Goal: Book appointment/travel/reservation

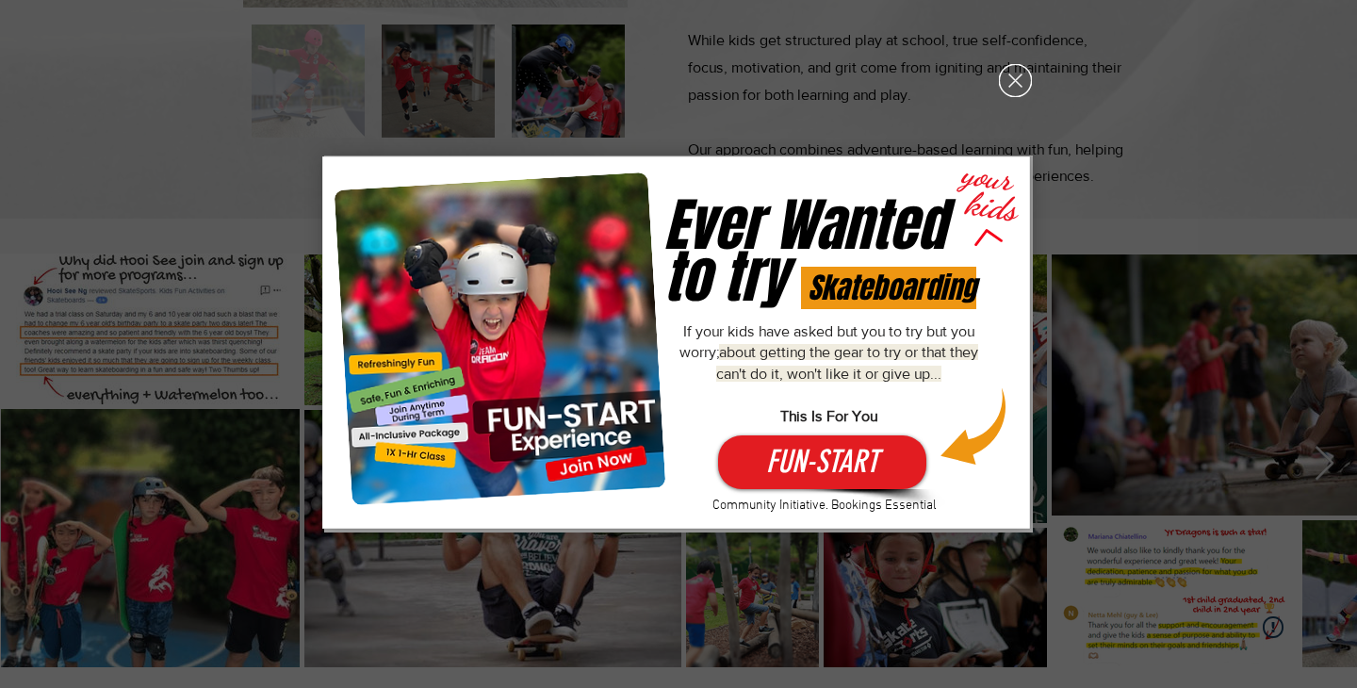
click at [1021, 79] on icon "Back to site" at bounding box center [1015, 80] width 33 height 33
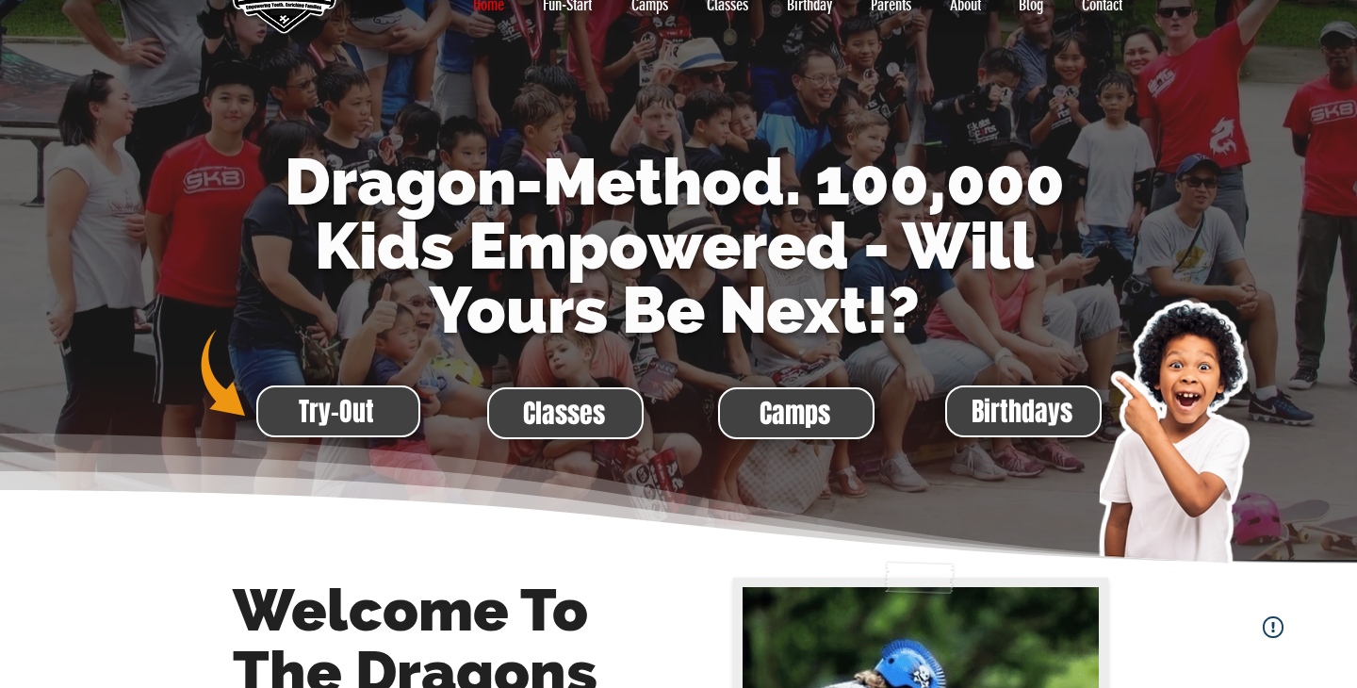
scroll to position [96, 0]
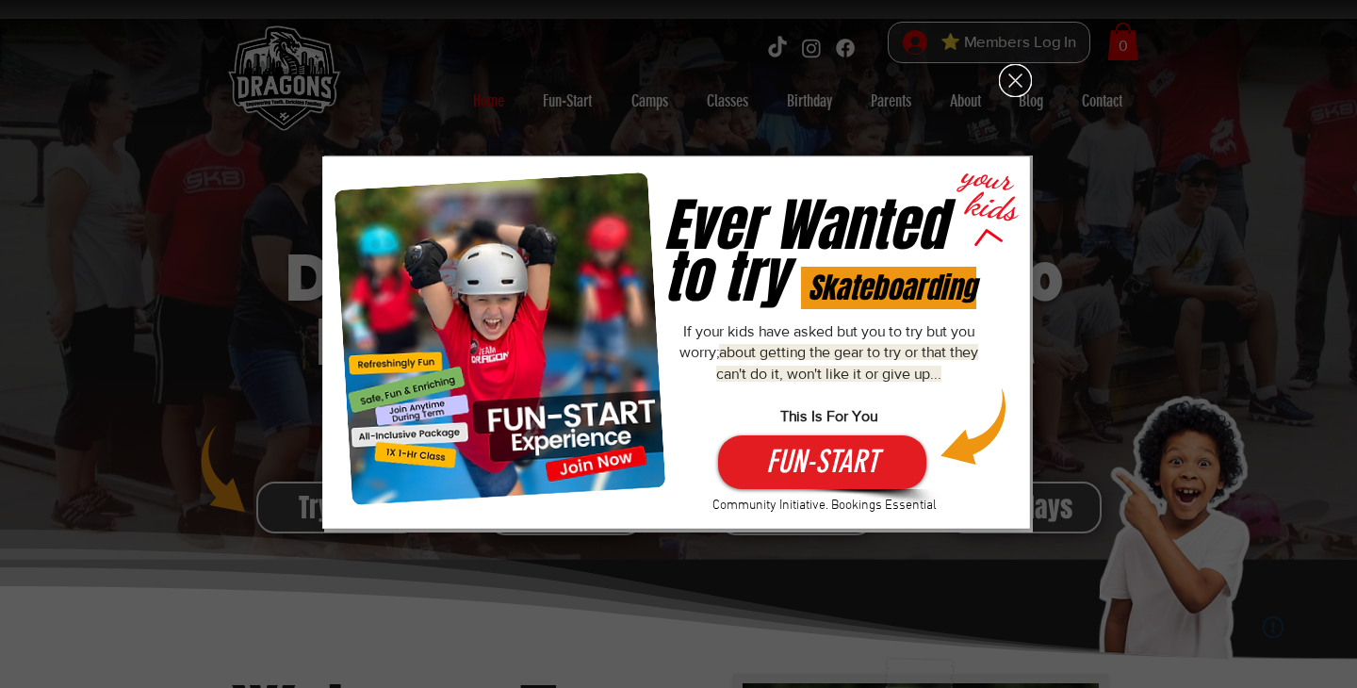
click at [1018, 76] on icon "Back to site" at bounding box center [1015, 80] width 33 height 33
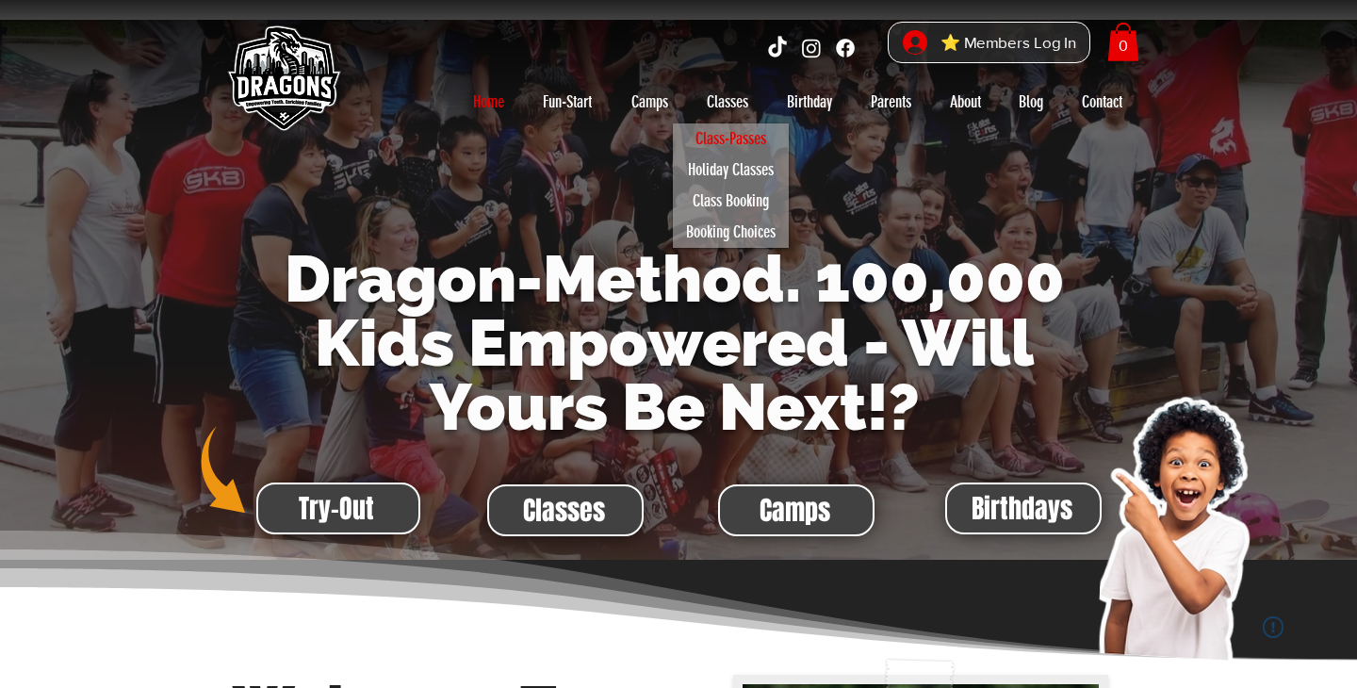
click at [731, 137] on p "Class-Passes" at bounding box center [731, 138] width 88 height 31
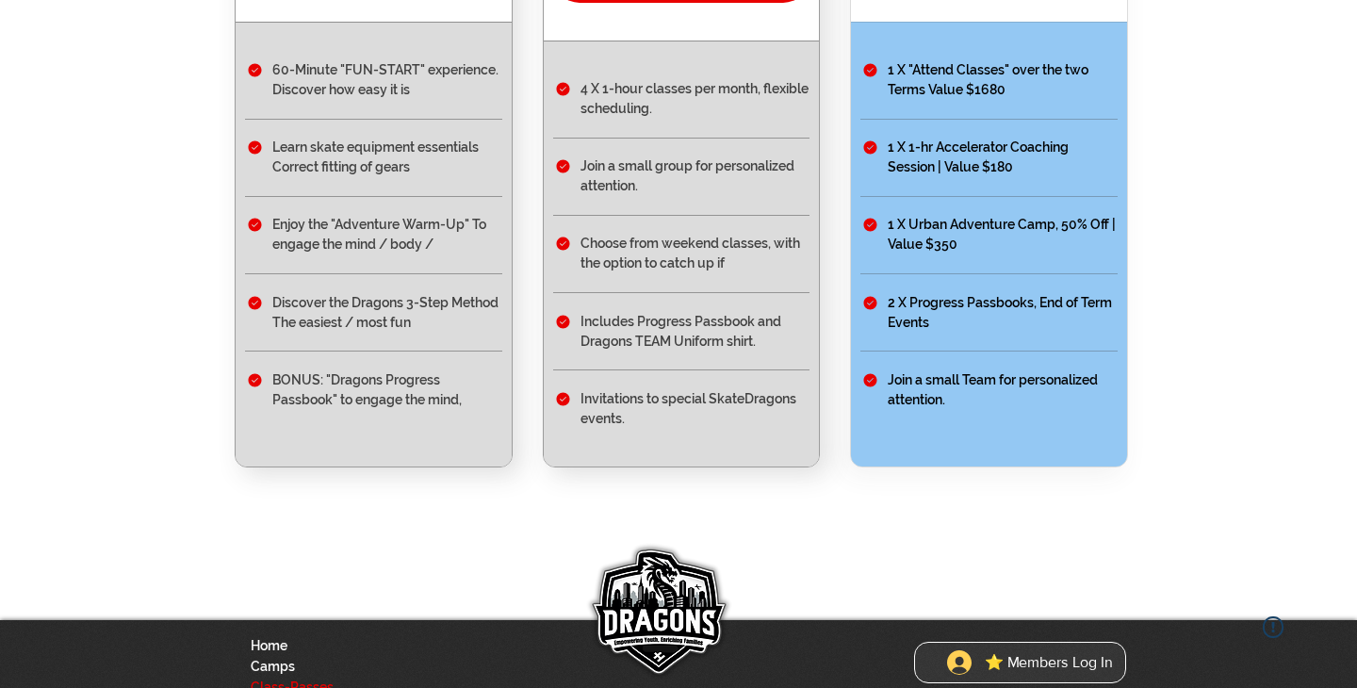
scroll to position [547, 0]
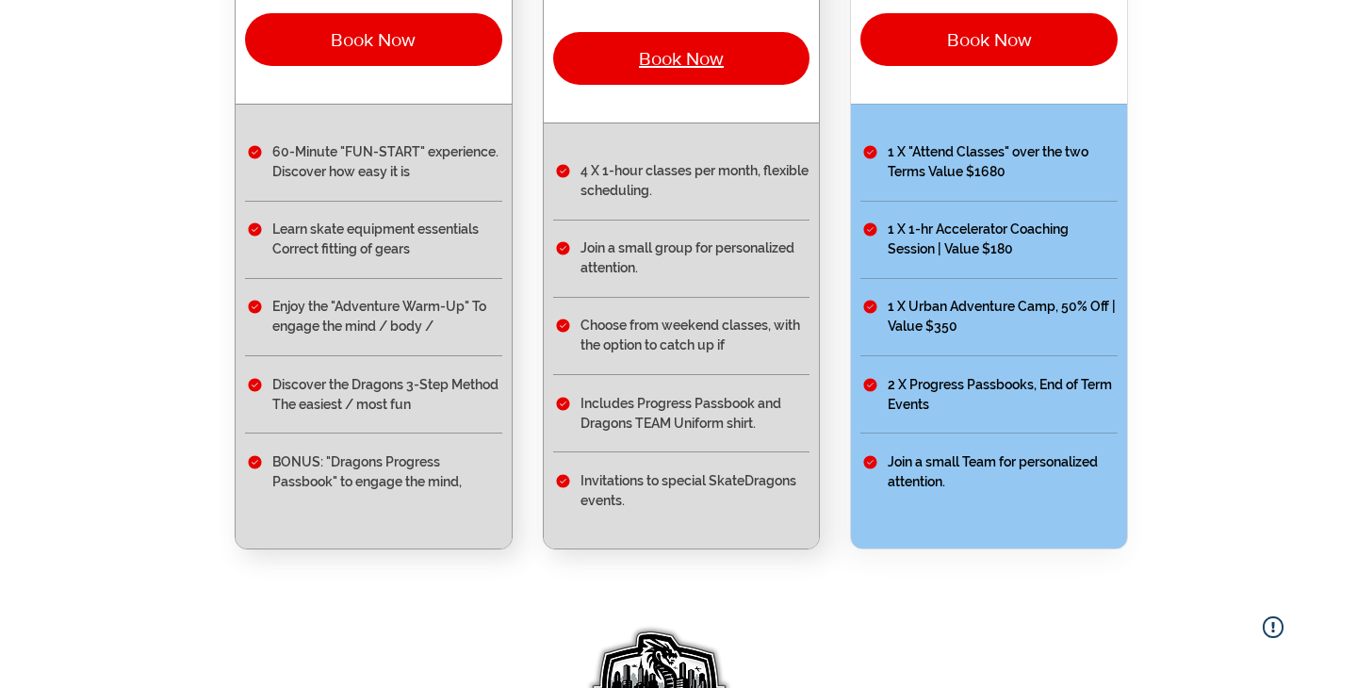
click at [660, 53] on span "Book Now" at bounding box center [681, 58] width 85 height 21
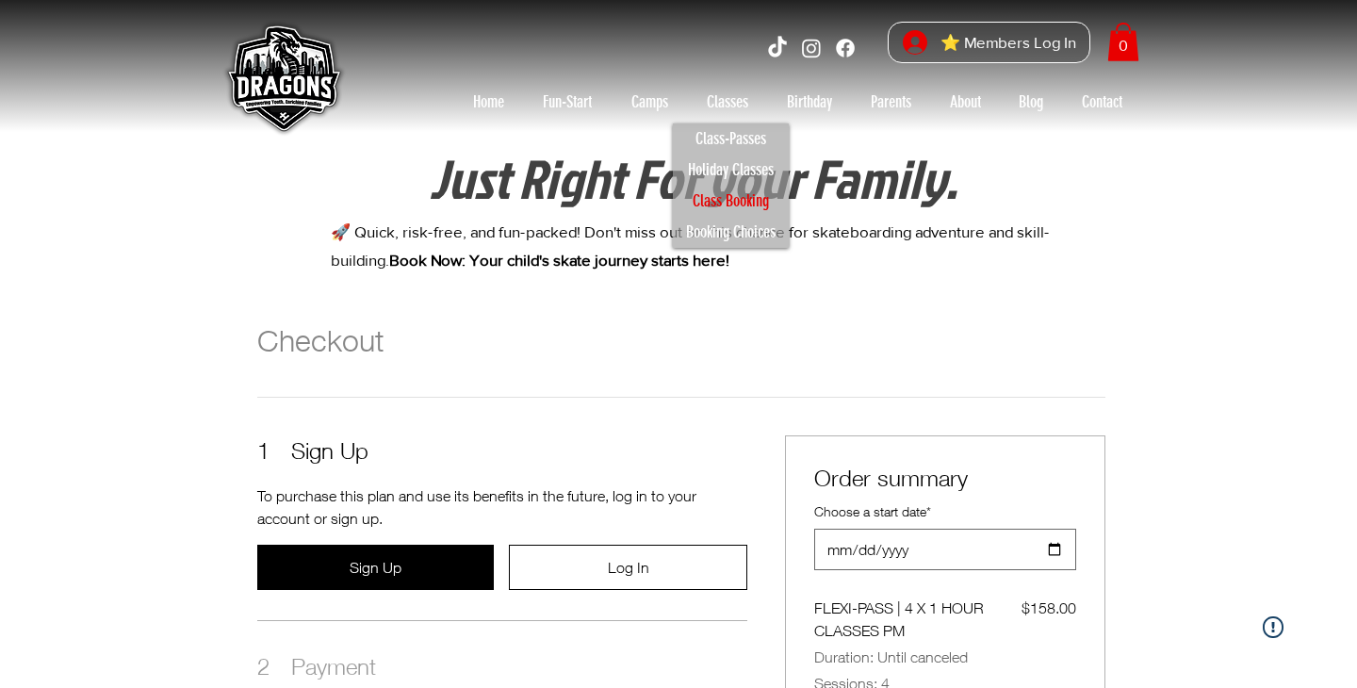
click at [730, 195] on p "Class Booking" at bounding box center [730, 201] width 93 height 31
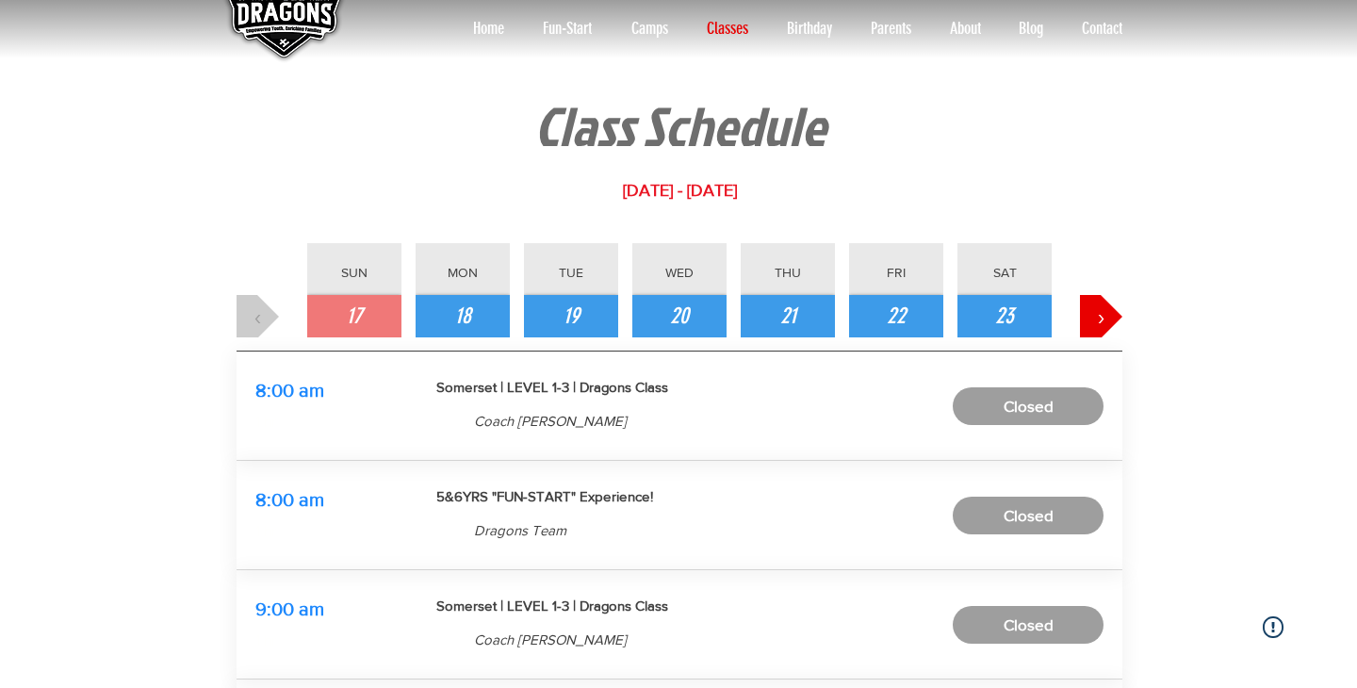
scroll to position [74, 0]
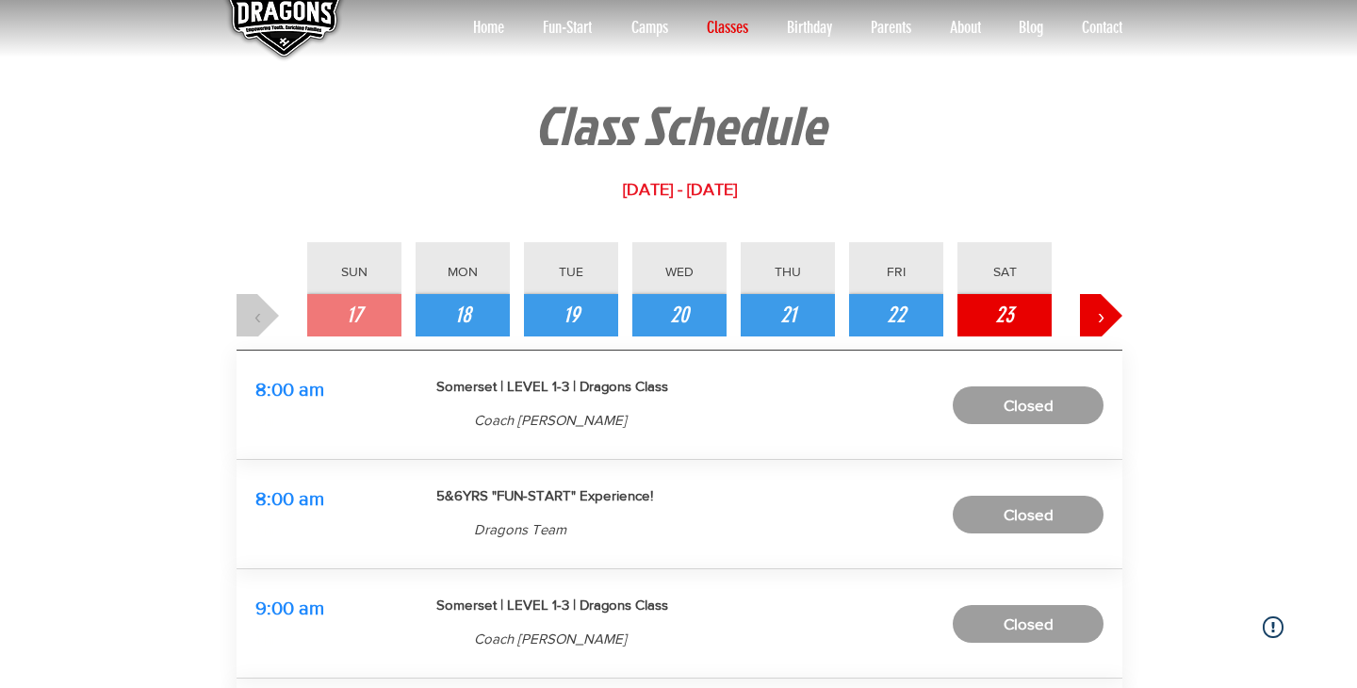
click at [1006, 309] on span "23" at bounding box center [1004, 316] width 19 height 32
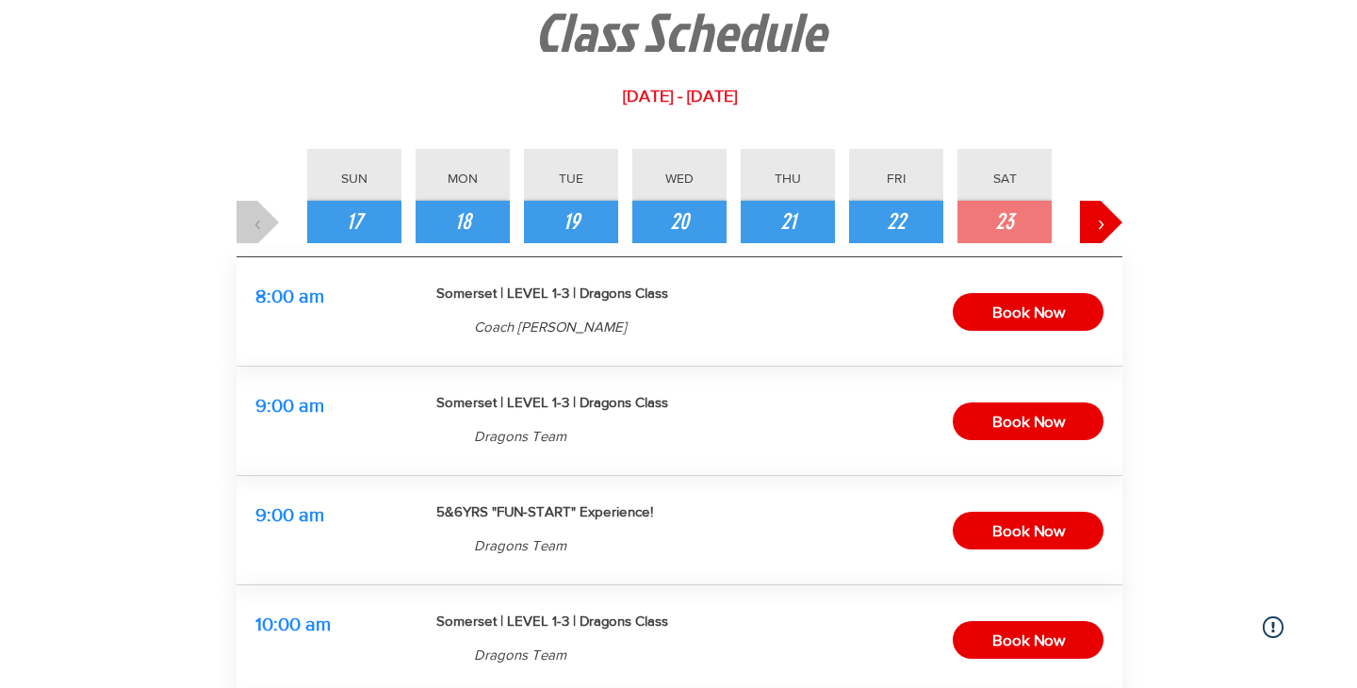
scroll to position [167, 0]
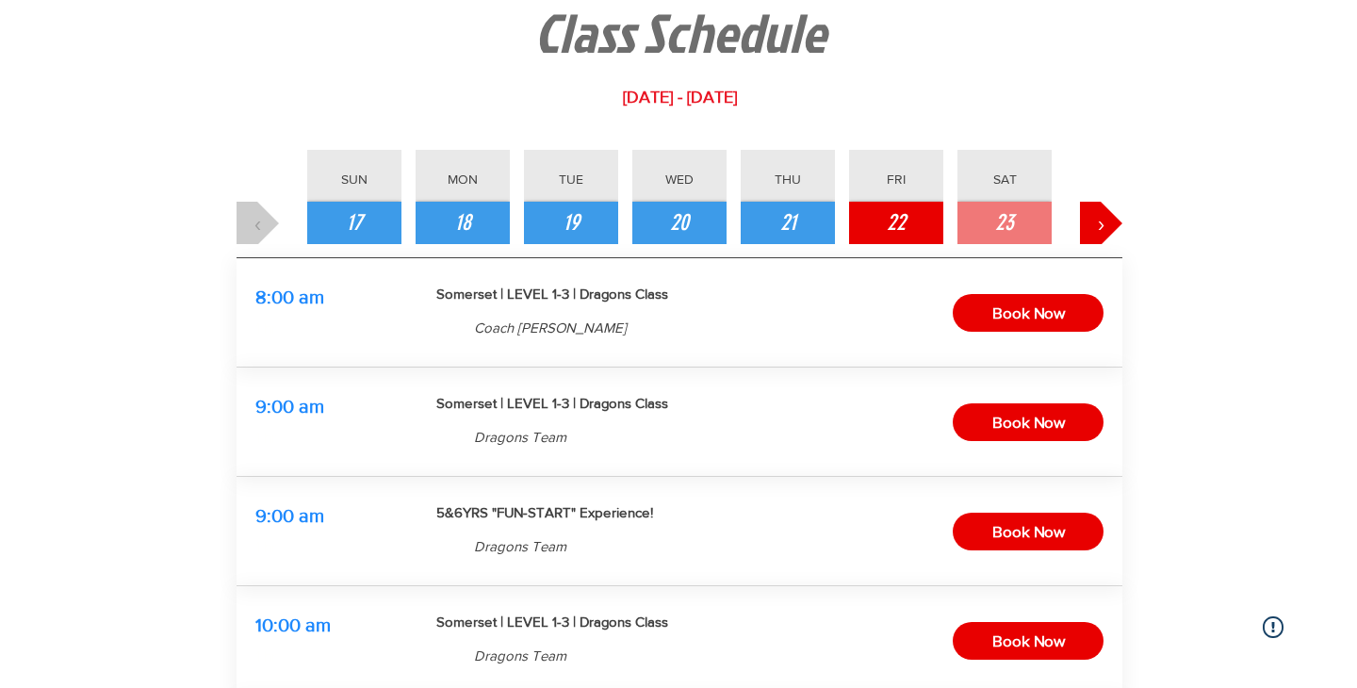
click at [897, 217] on span "22" at bounding box center [896, 223] width 19 height 32
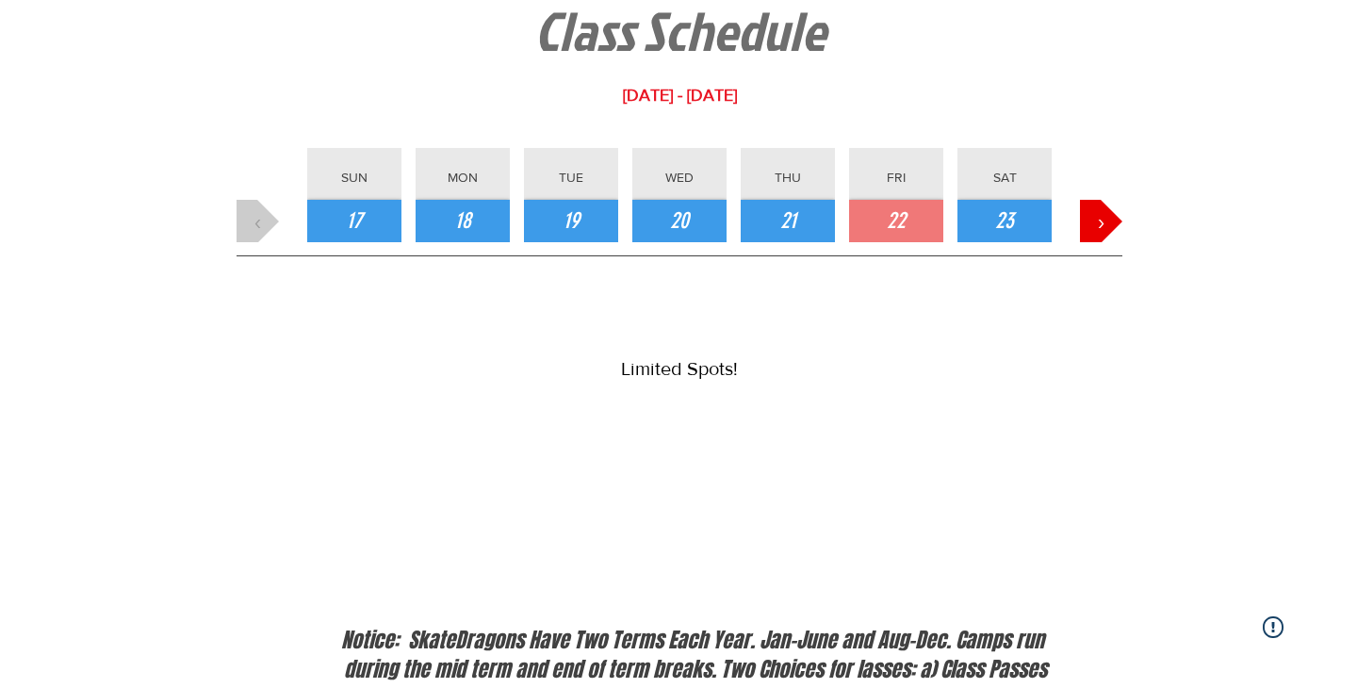
scroll to position [172, 0]
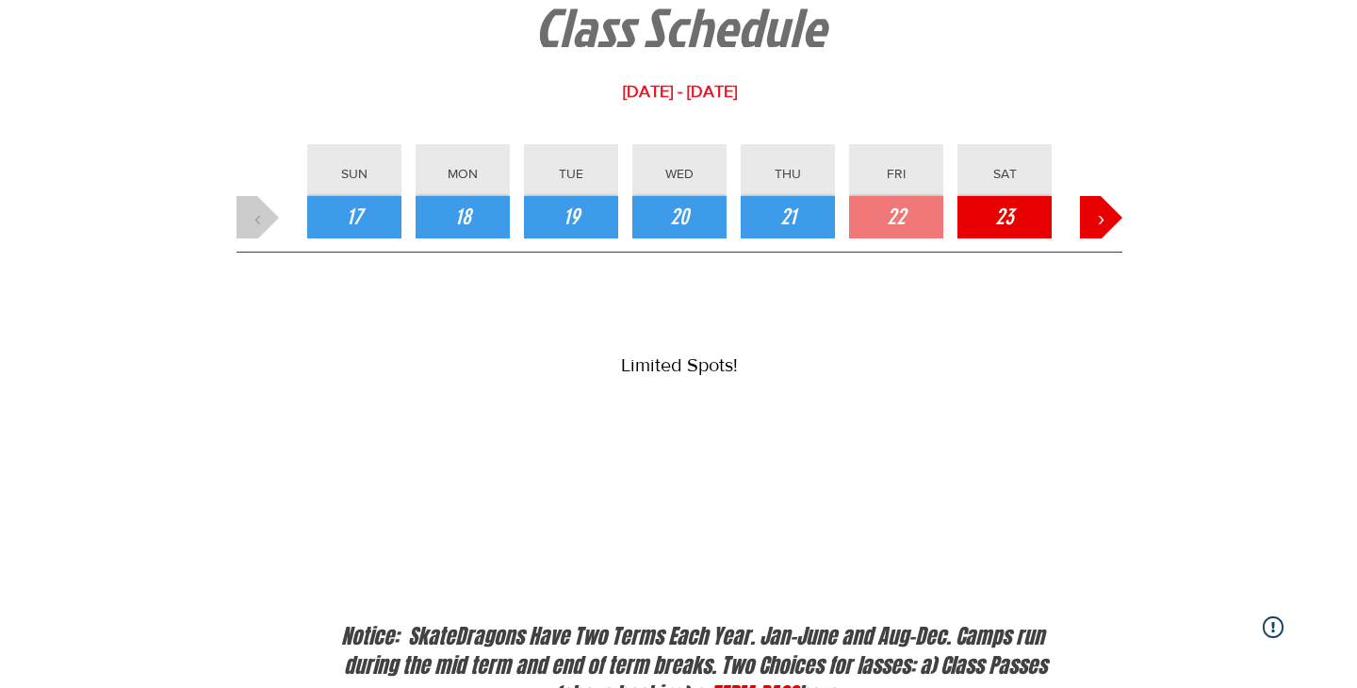
click at [1018, 221] on button "23" at bounding box center [1004, 217] width 94 height 42
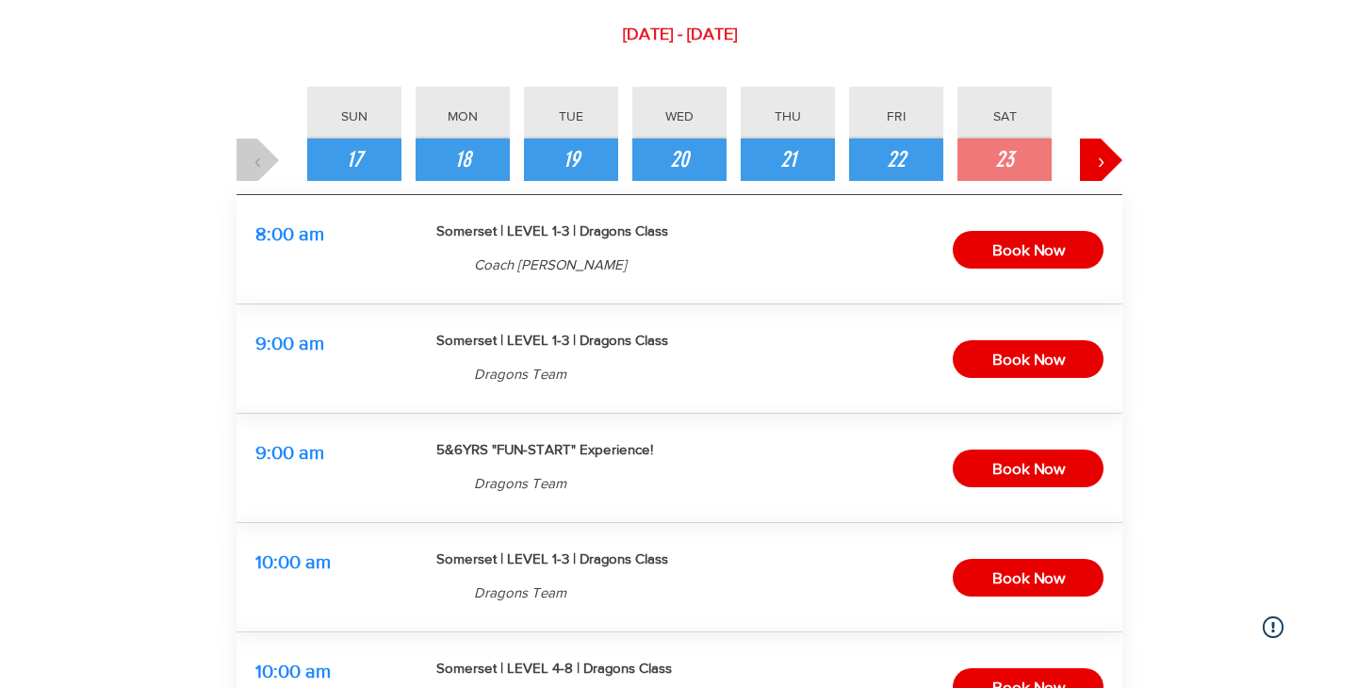
scroll to position [229, 0]
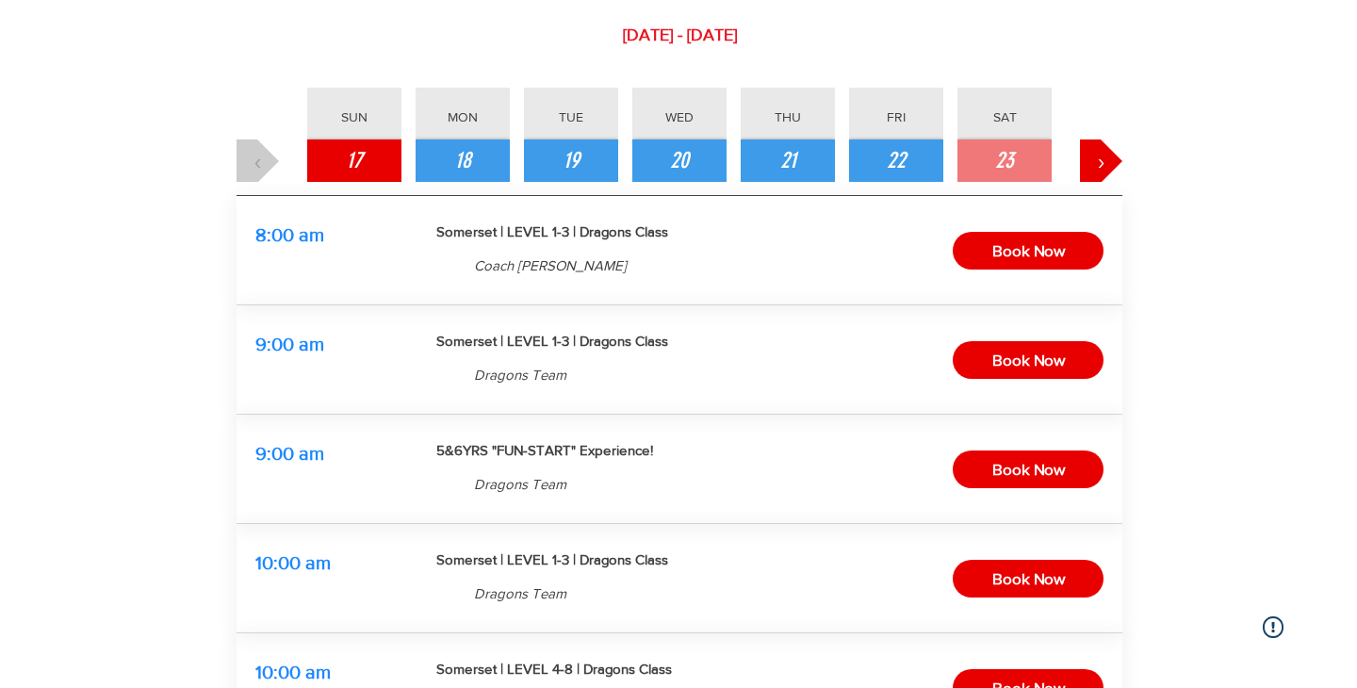
click at [360, 155] on span "17" at bounding box center [355, 161] width 16 height 32
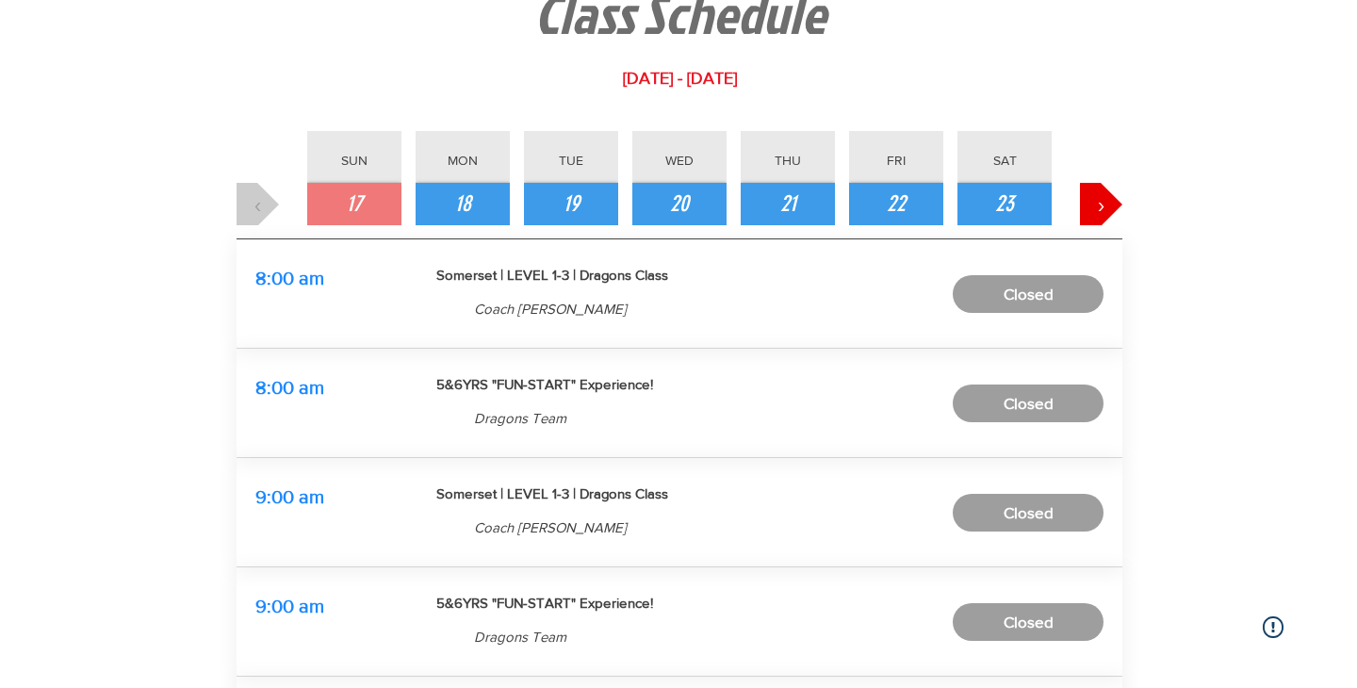
scroll to position [182, 0]
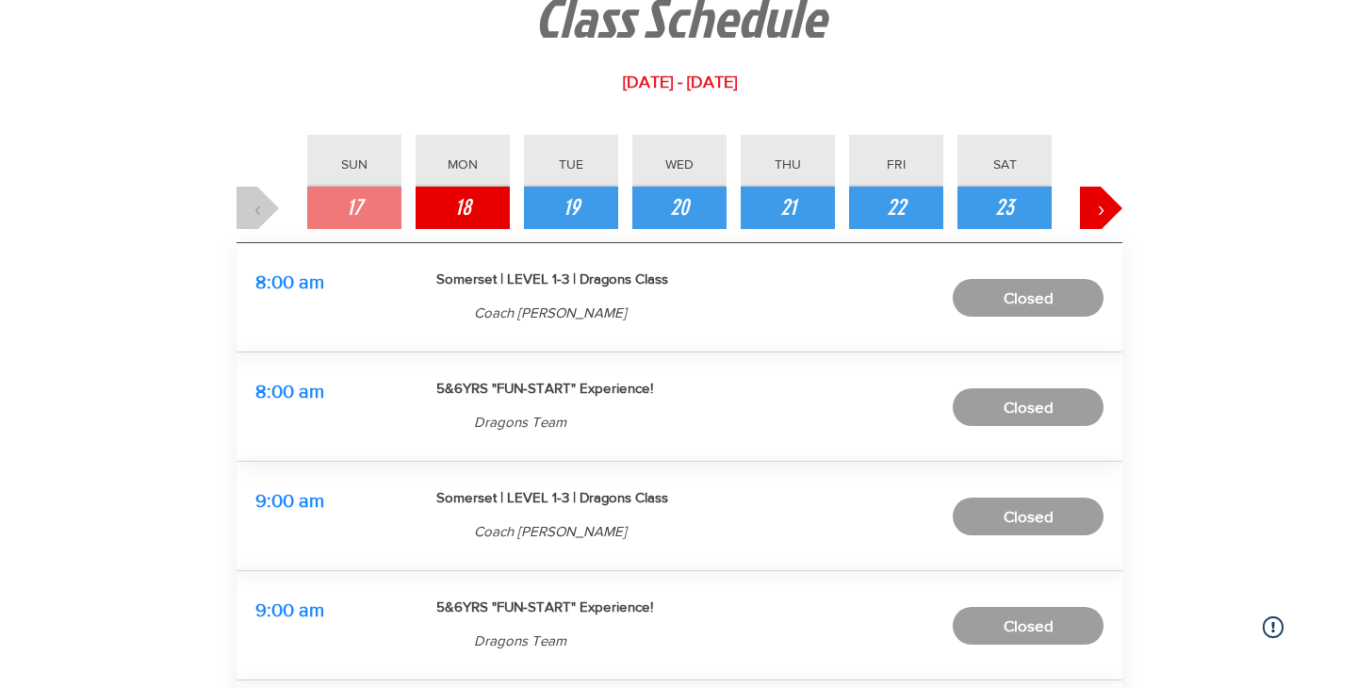
click at [456, 208] on span "18" at bounding box center [463, 208] width 16 height 32
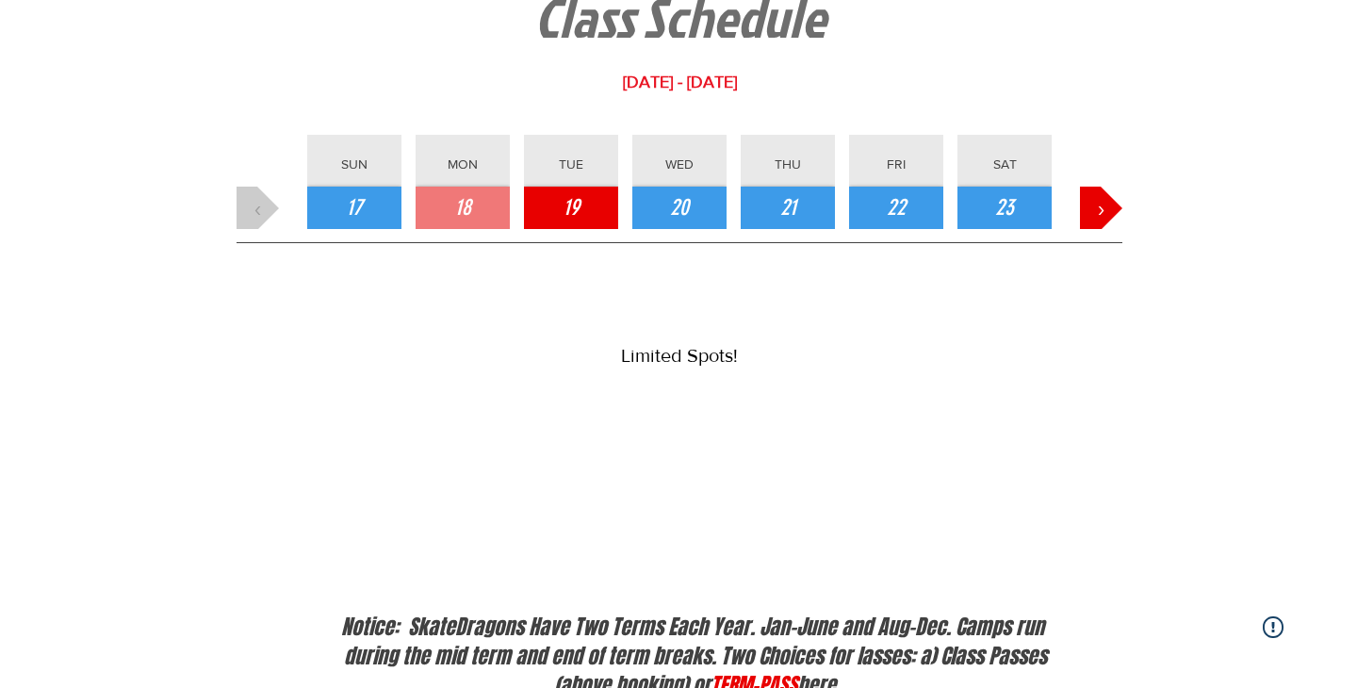
click at [603, 206] on button "19" at bounding box center [571, 208] width 94 height 42
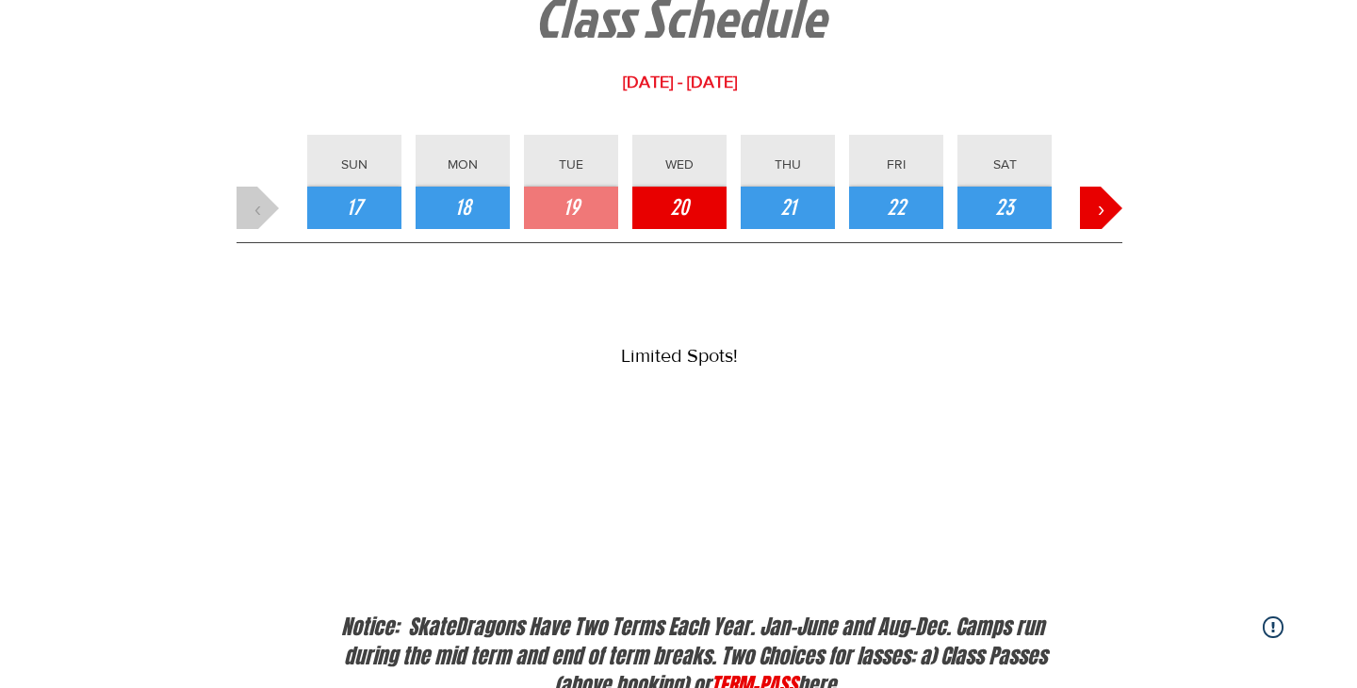
click at [685, 202] on span "20" at bounding box center [679, 208] width 19 height 32
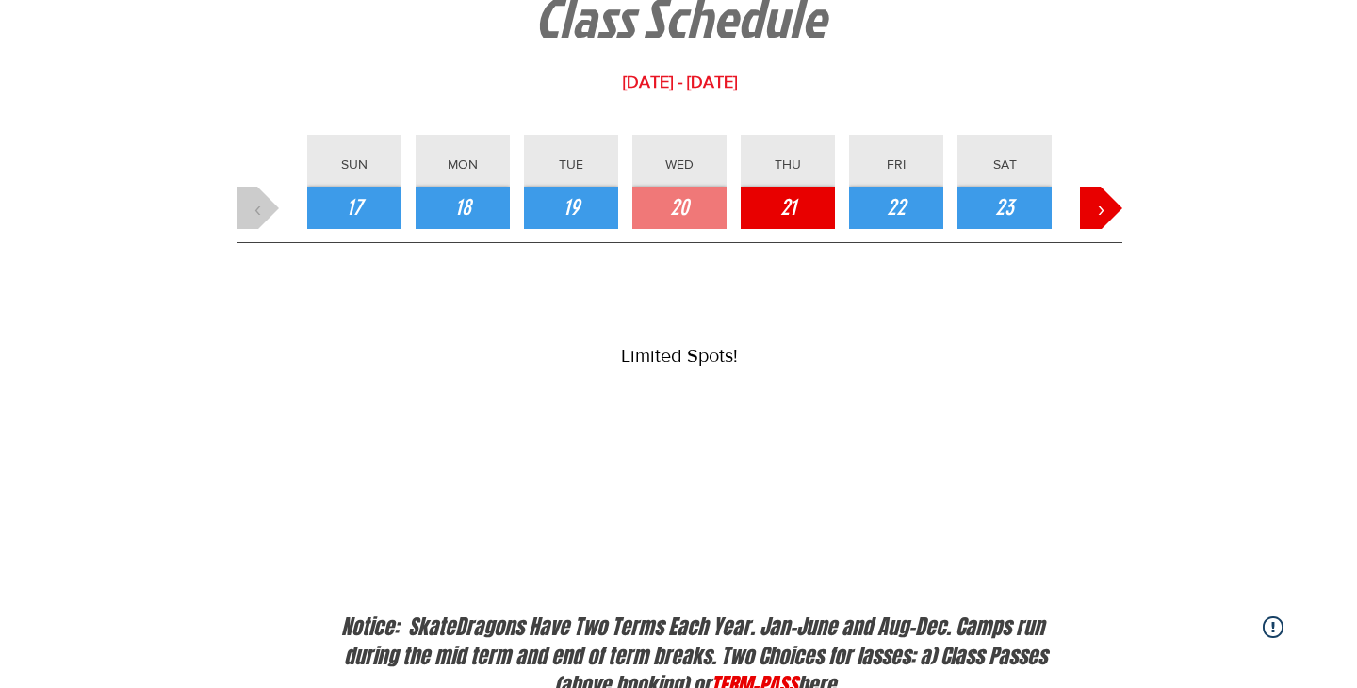
click at [775, 213] on button "21" at bounding box center [788, 208] width 94 height 42
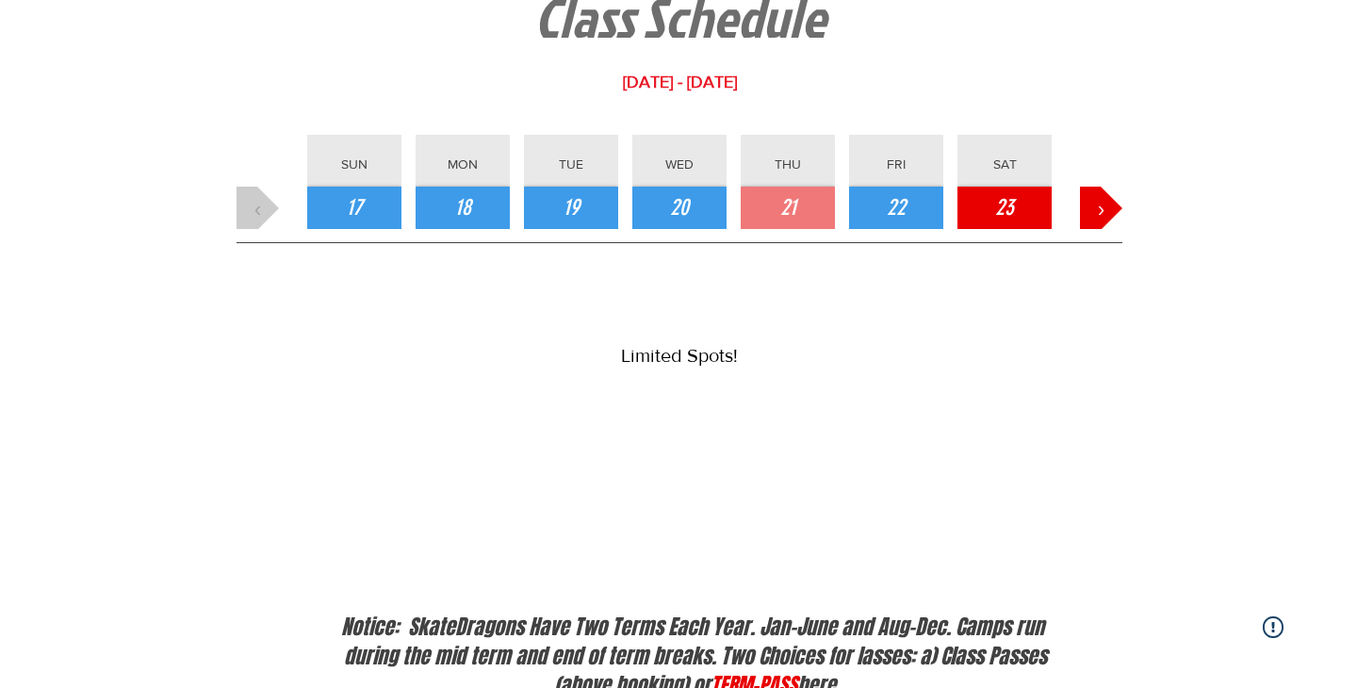
click at [1002, 210] on span "23" at bounding box center [1004, 208] width 19 height 32
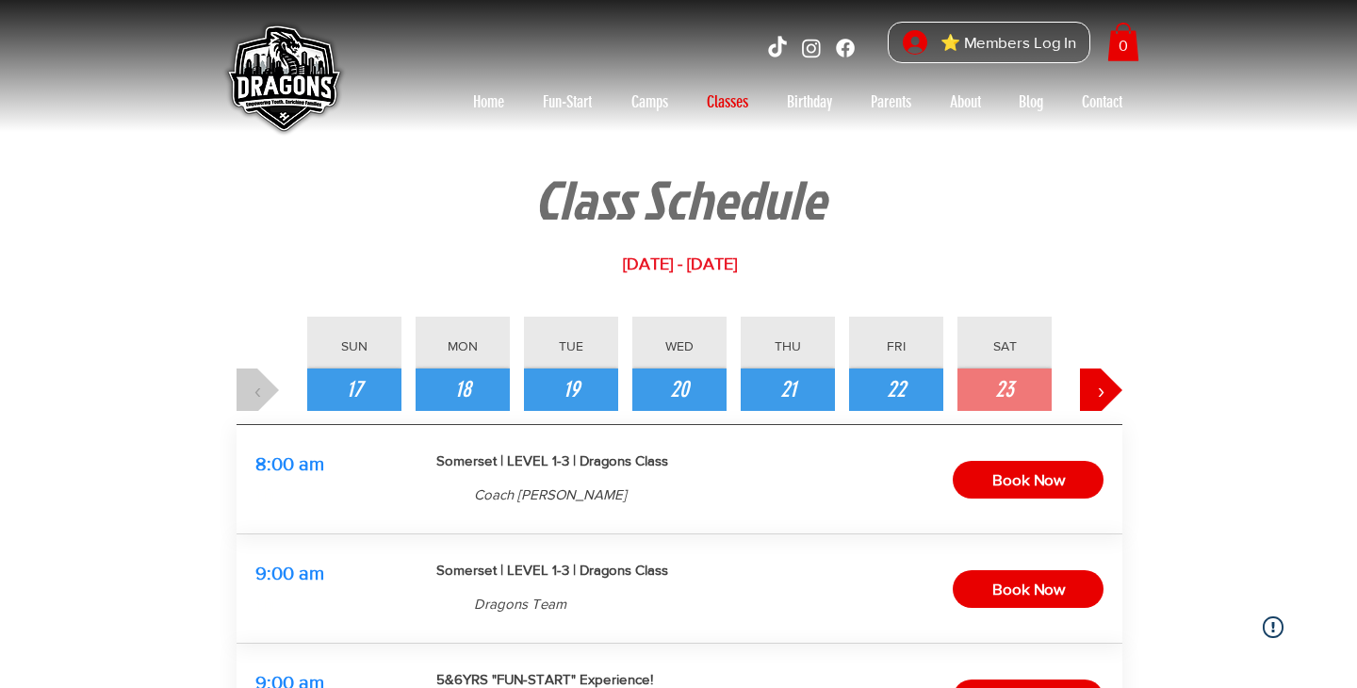
scroll to position [0, 0]
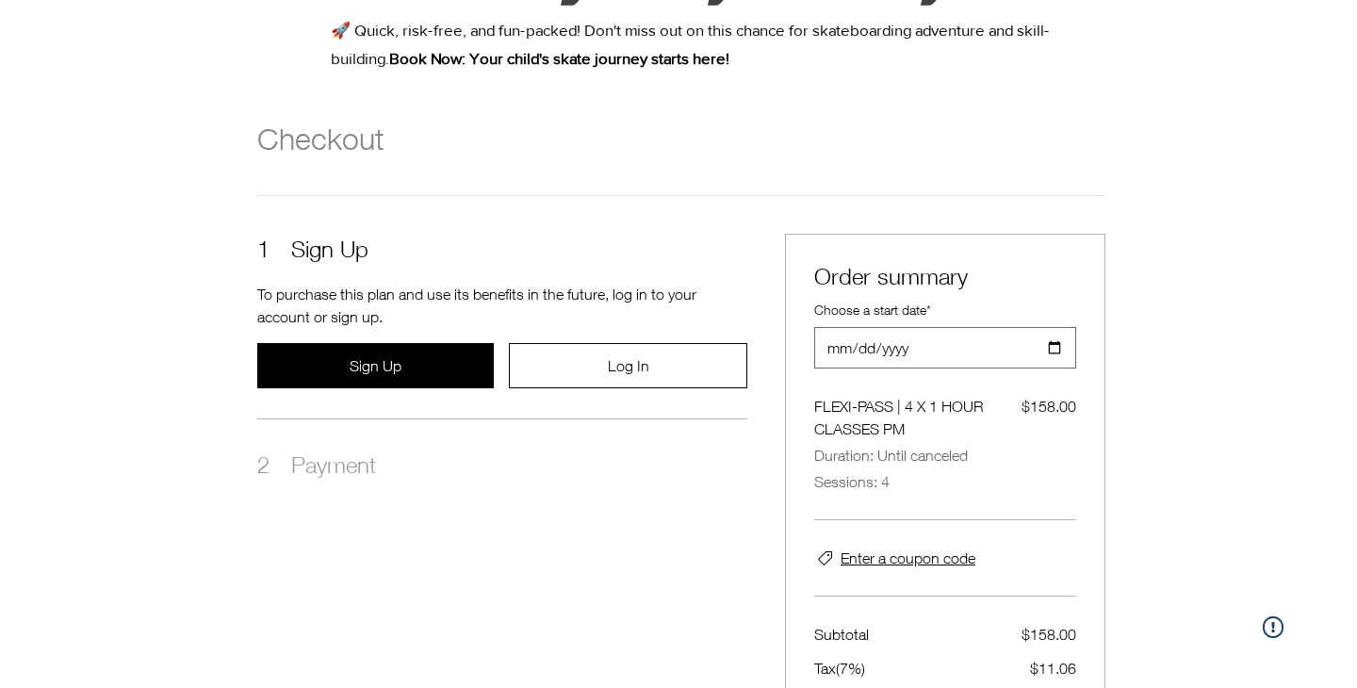
scroll to position [204, 0]
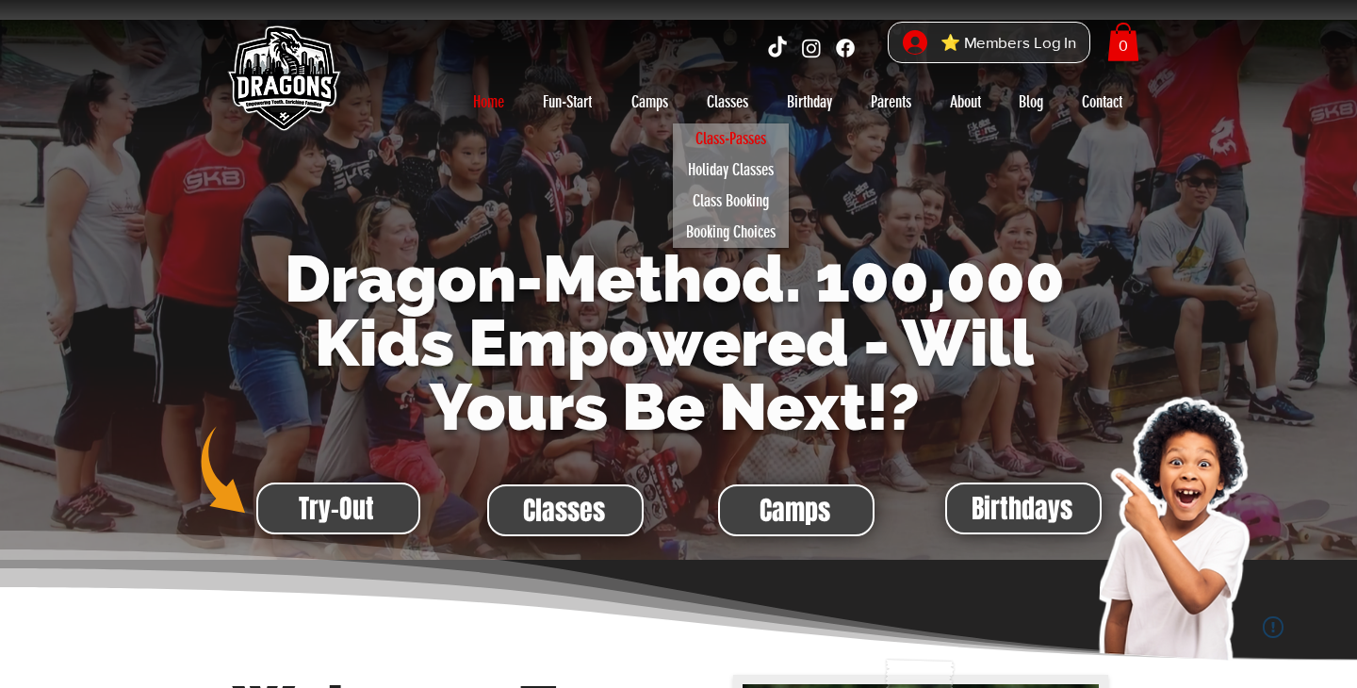
click at [725, 144] on p "Class-Passes" at bounding box center [731, 138] width 88 height 31
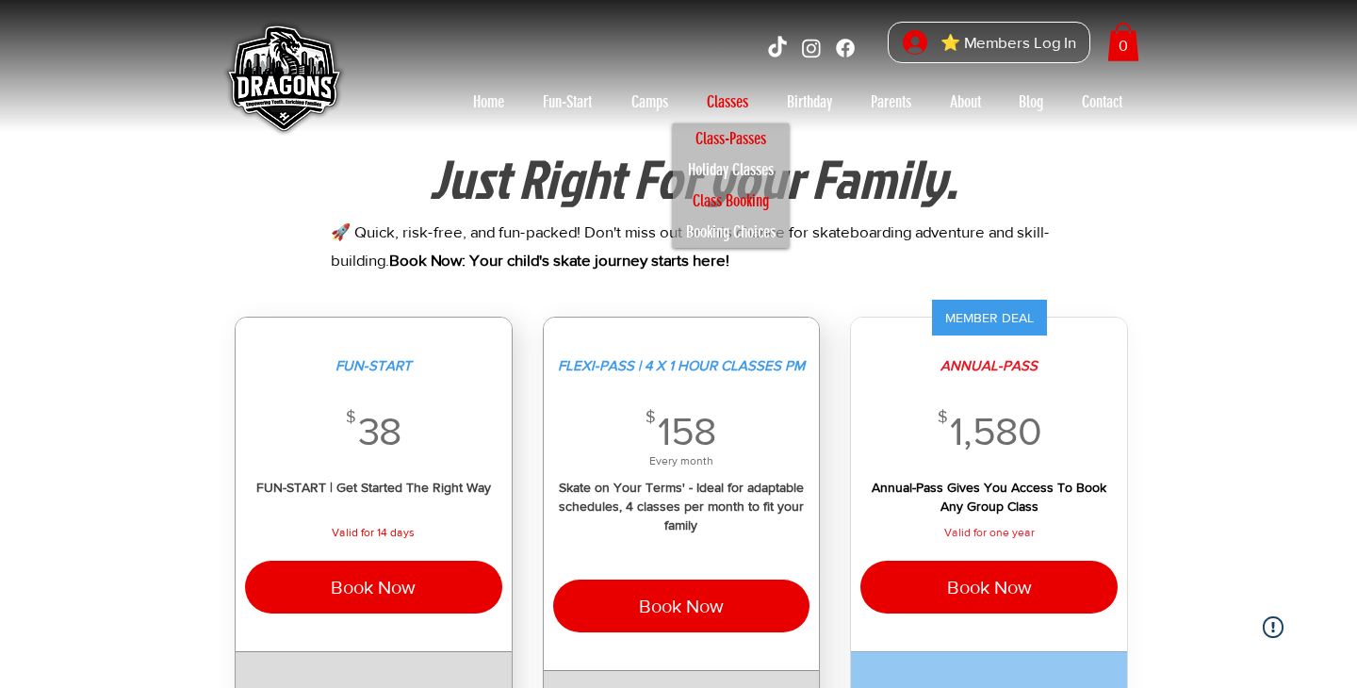
click at [720, 199] on p "Class Booking" at bounding box center [730, 201] width 93 height 31
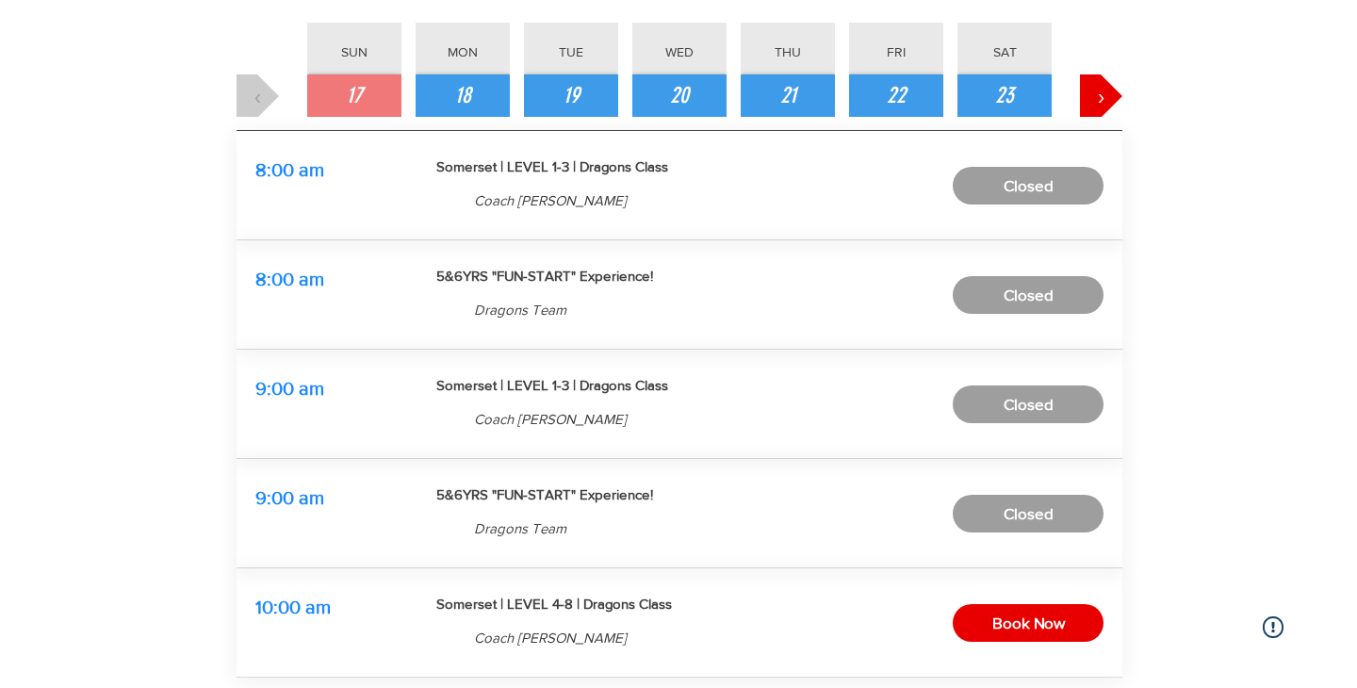
scroll to position [307, 0]
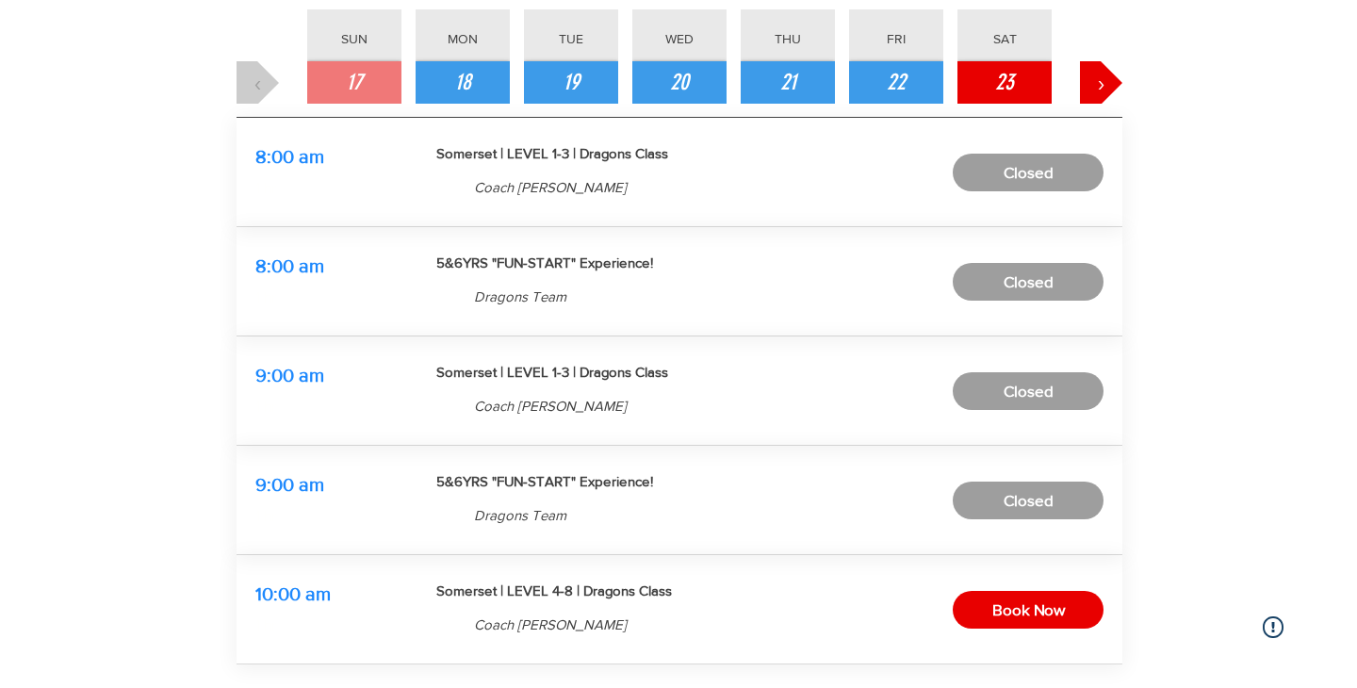
click at [1004, 79] on span "23" at bounding box center [1004, 83] width 19 height 32
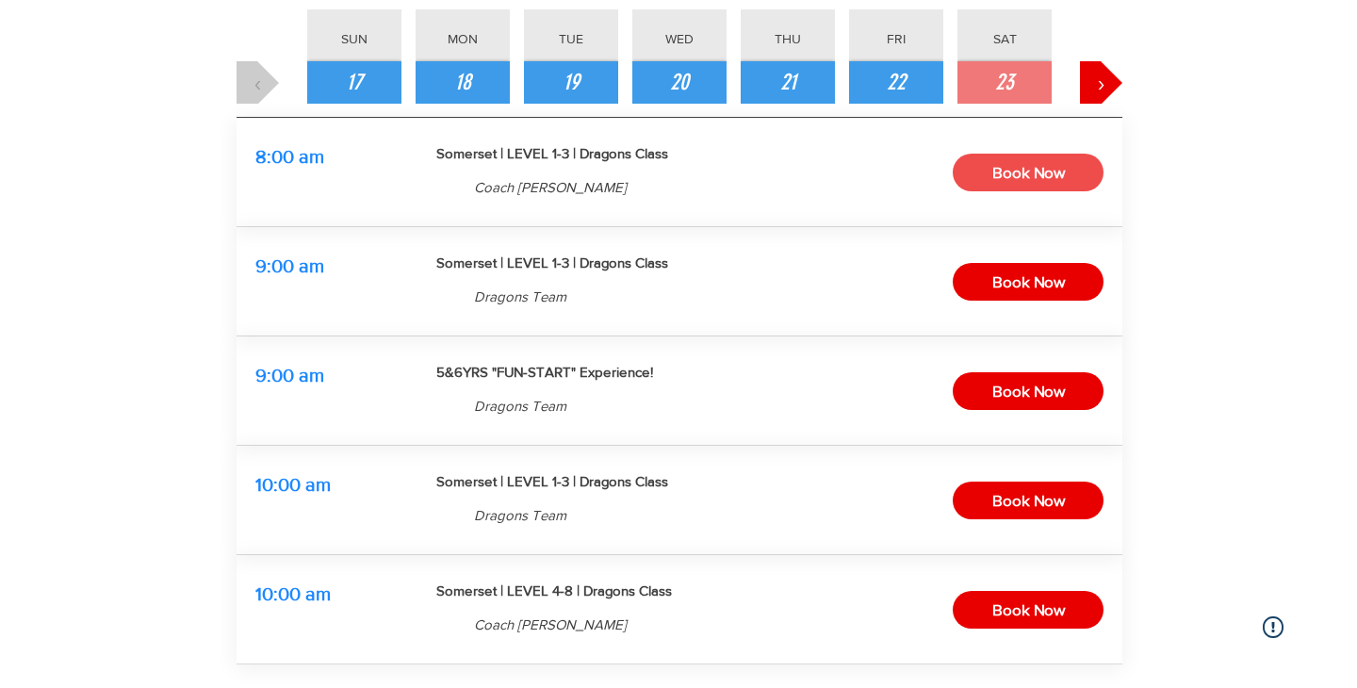
click at [1045, 166] on span "Book Now" at bounding box center [1028, 172] width 73 height 29
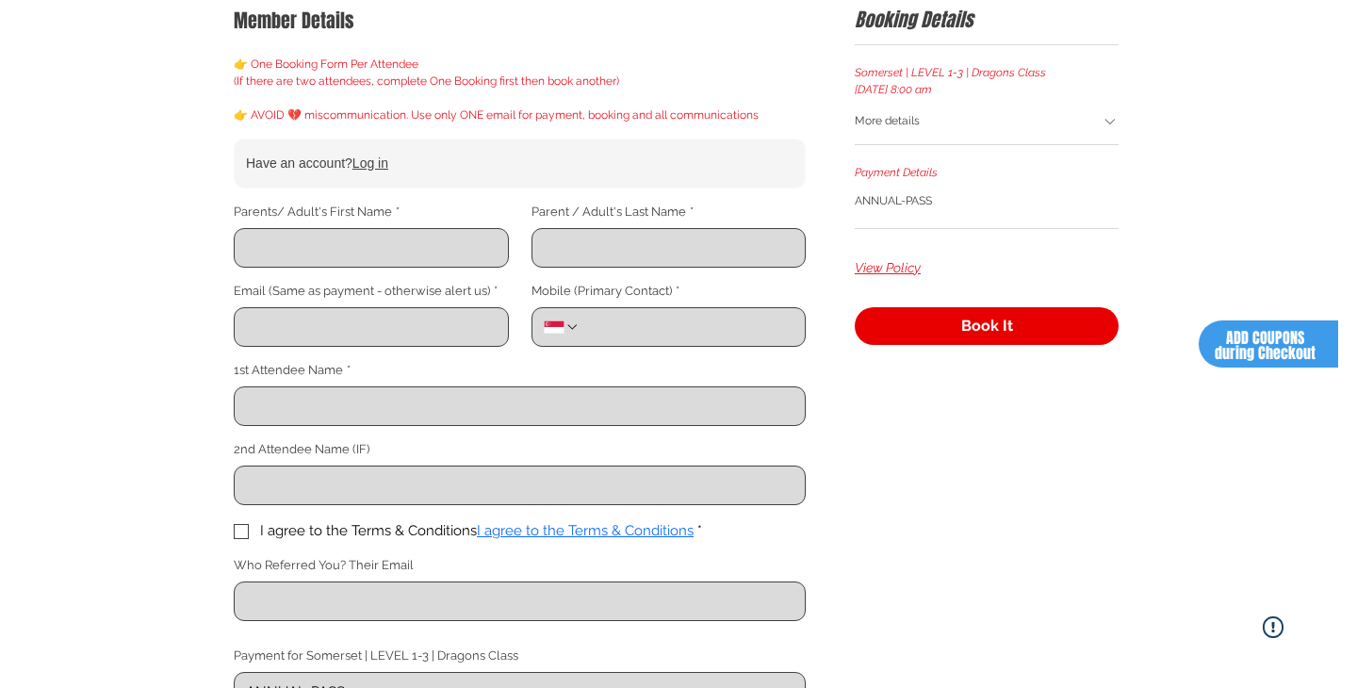
scroll to position [276, 0]
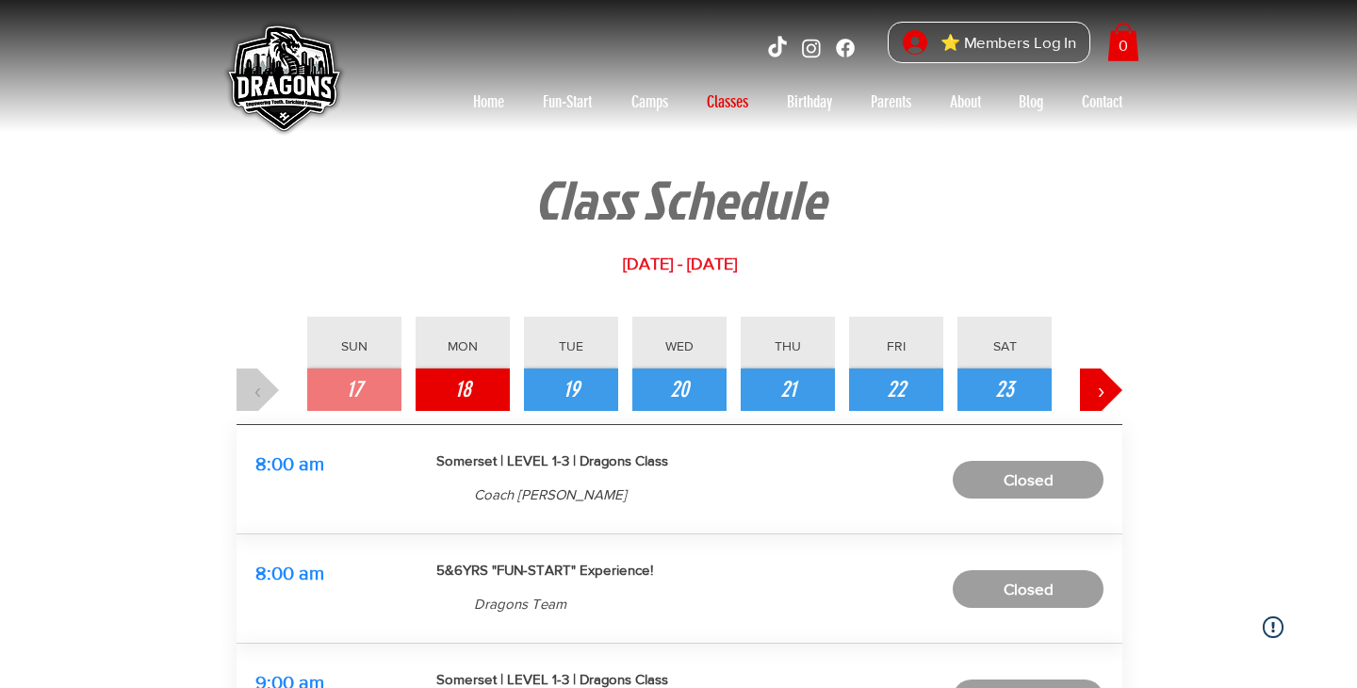
click at [463, 391] on span "18" at bounding box center [463, 390] width 16 height 32
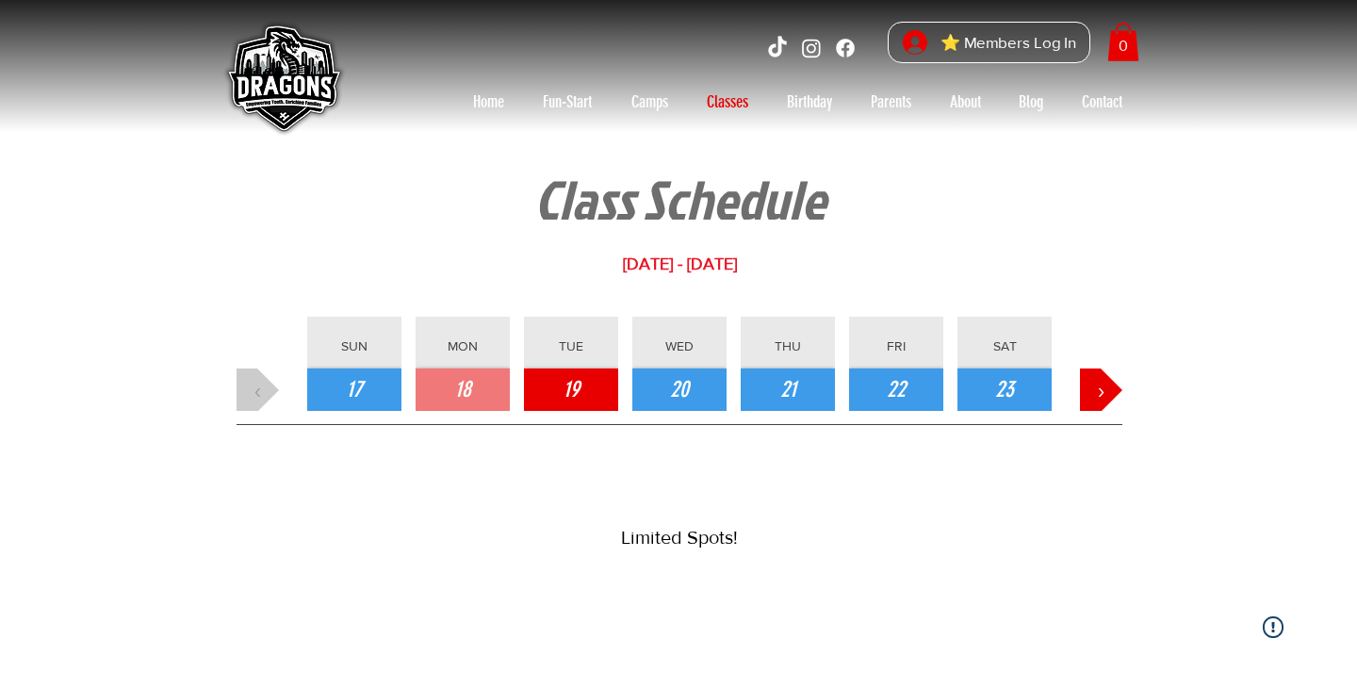
click at [588, 391] on button "19" at bounding box center [571, 389] width 94 height 42
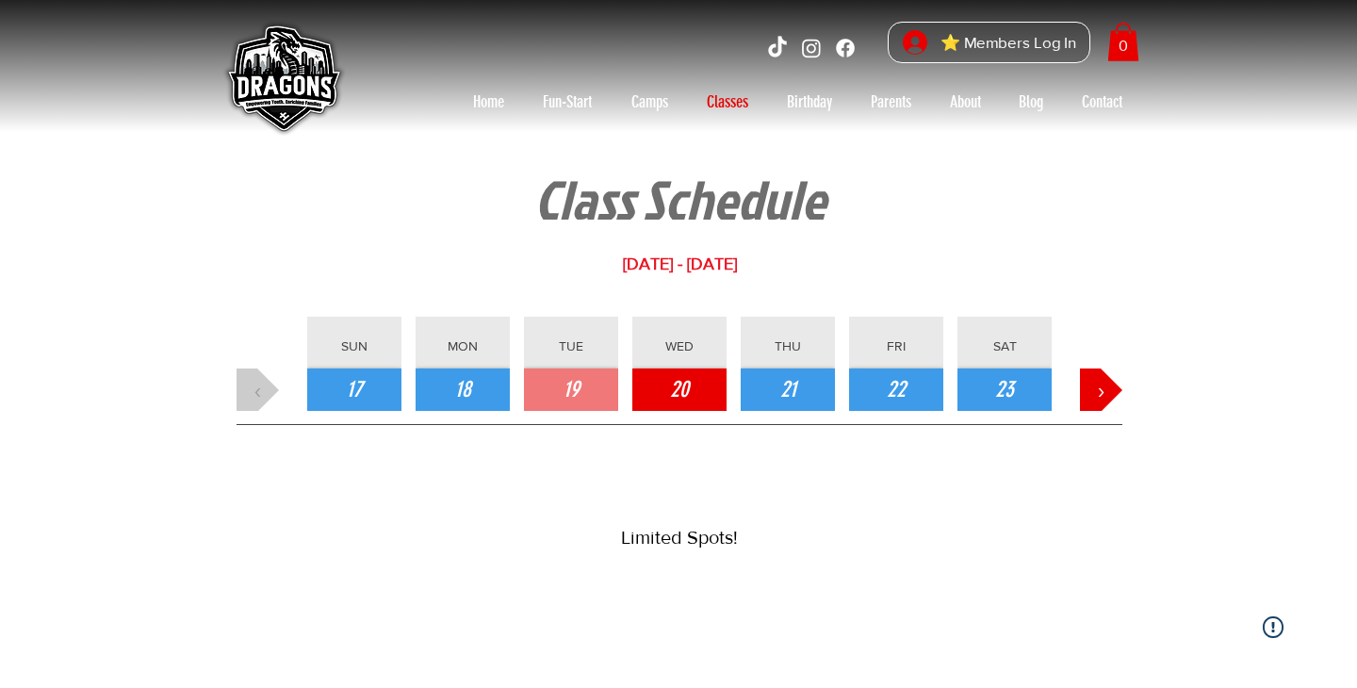
click at [695, 392] on button "20" at bounding box center [679, 389] width 94 height 42
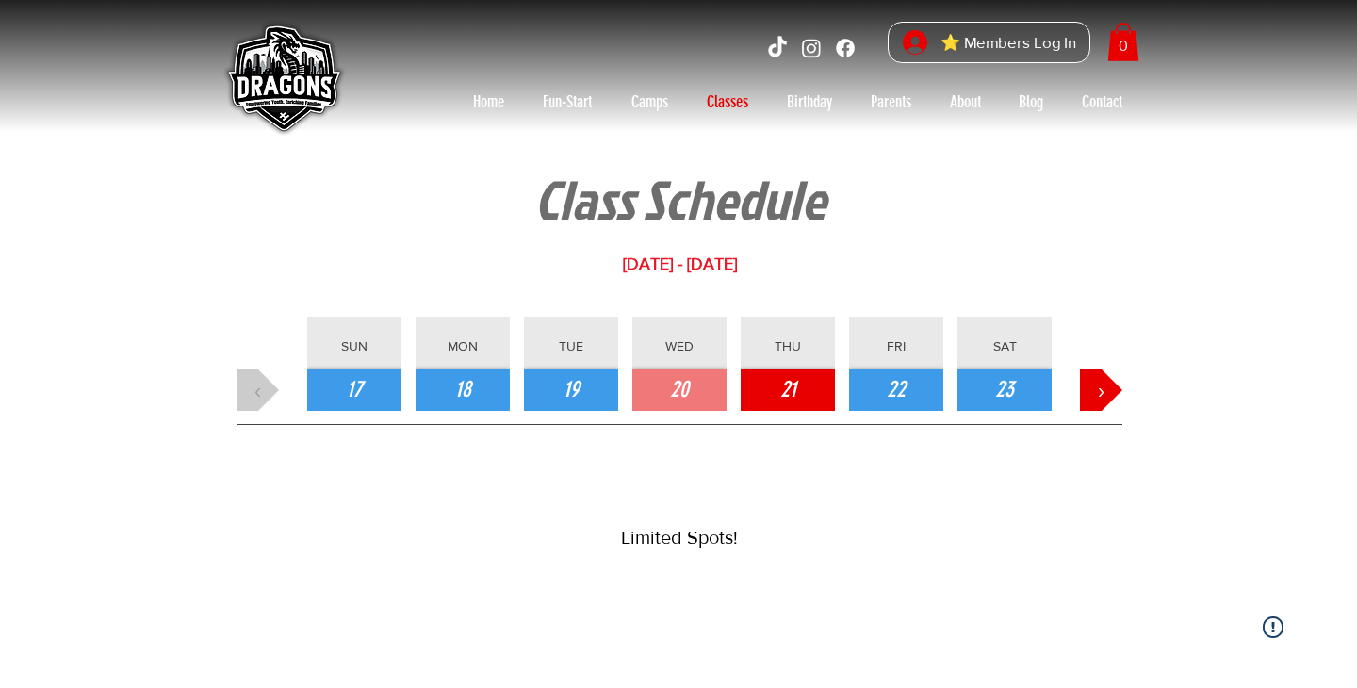
click at [786, 399] on span "21" at bounding box center [788, 390] width 16 height 32
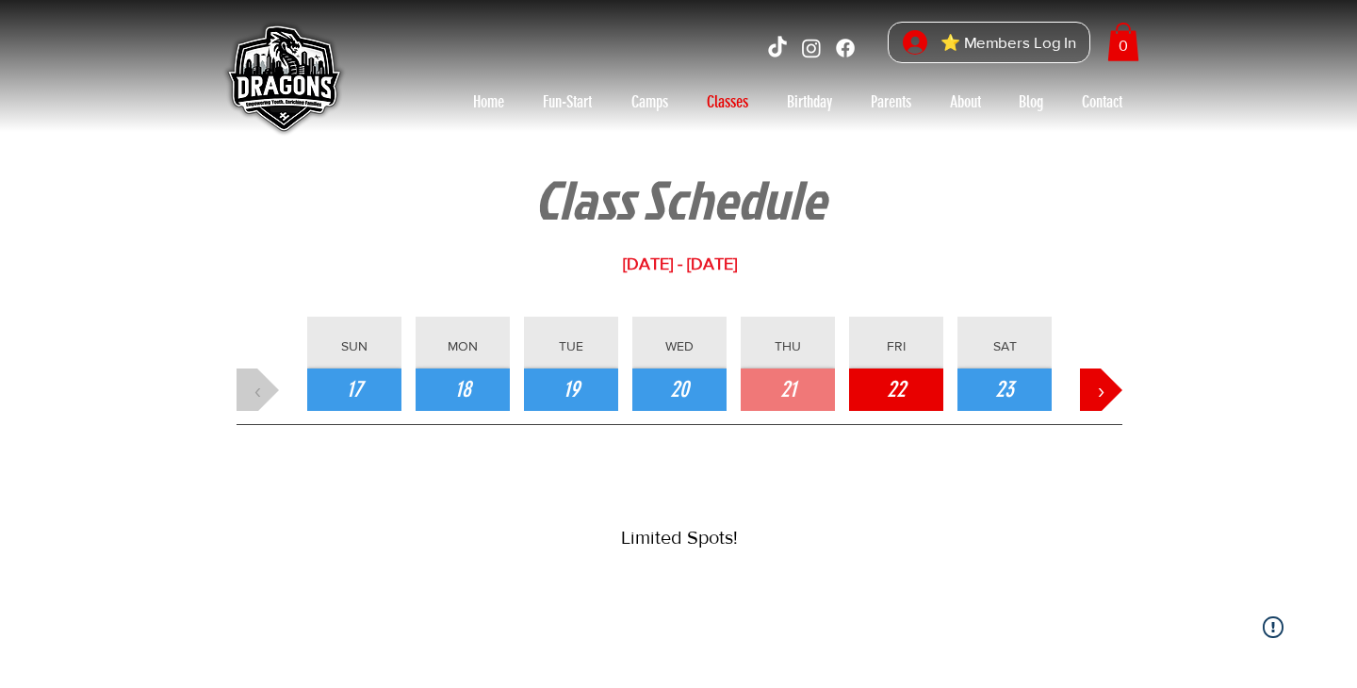
click at [911, 391] on button "22" at bounding box center [896, 389] width 94 height 42
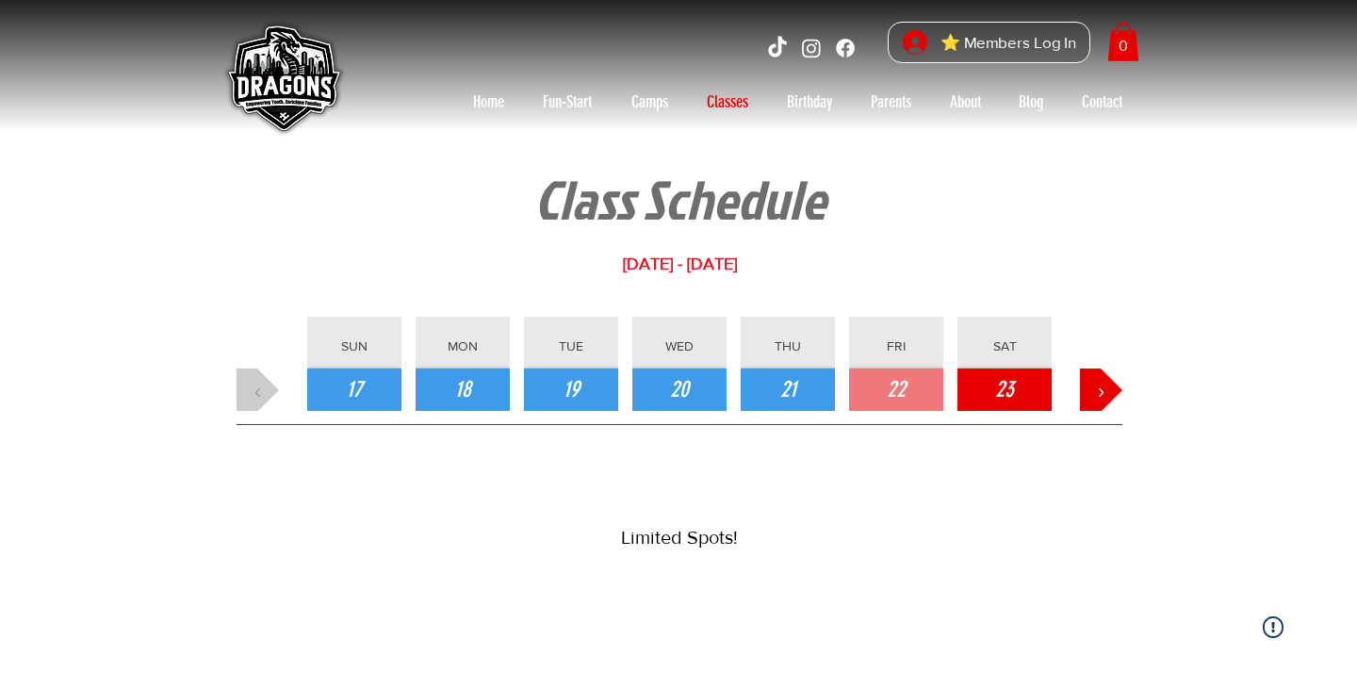
click at [1017, 387] on button "23" at bounding box center [1004, 389] width 94 height 42
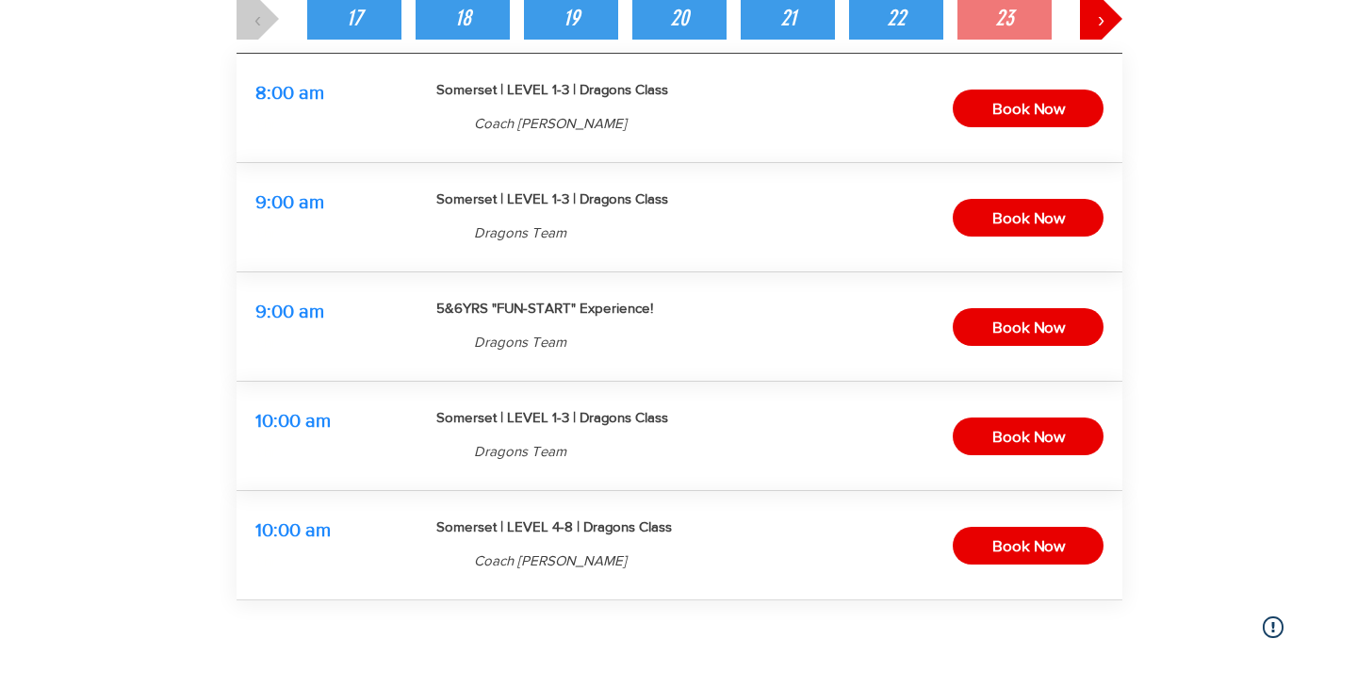
scroll to position [373, 0]
